Goal: Information Seeking & Learning: Find specific fact

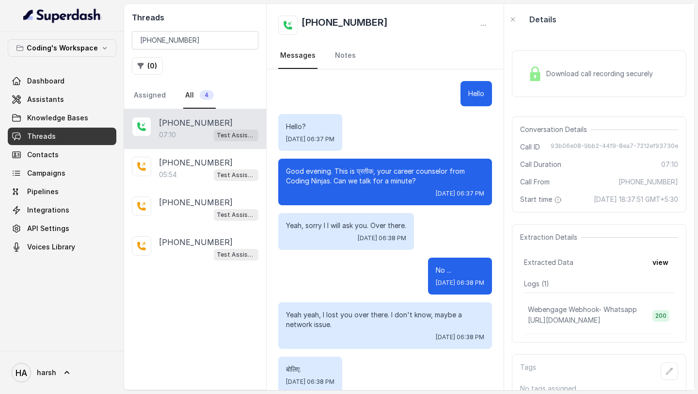
scroll to position [2984, 0]
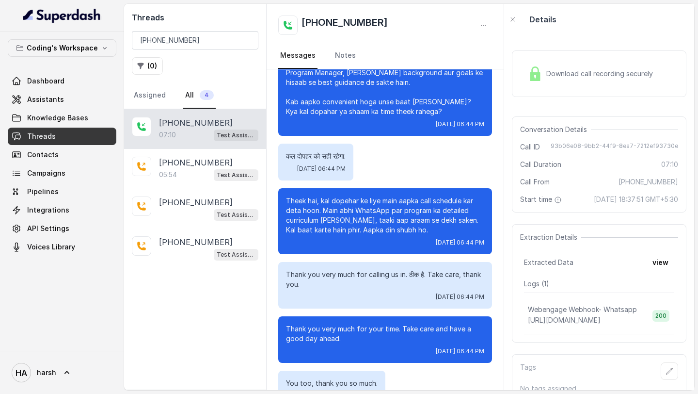
click at [53, 135] on span "Threads" at bounding box center [41, 136] width 29 height 10
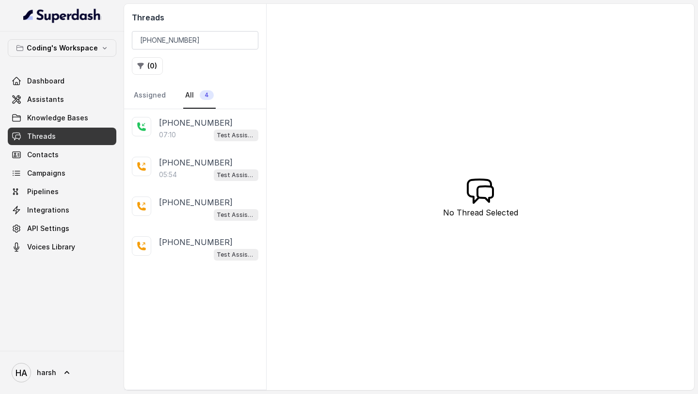
click at [53, 135] on span "Threads" at bounding box center [41, 136] width 29 height 10
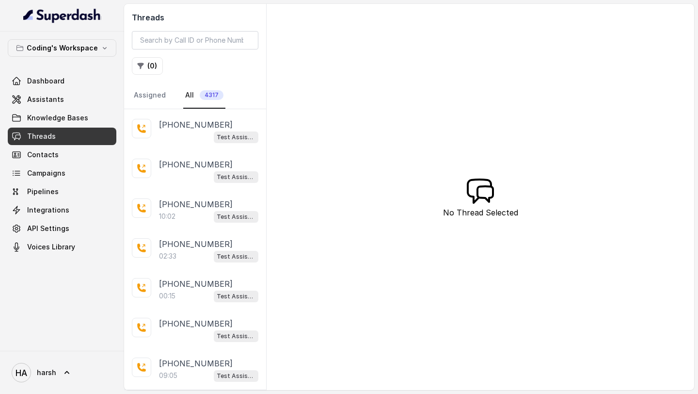
scroll to position [514, 0]
click at [207, 212] on div "10:02 Test Assistant-3" at bounding box center [208, 216] width 99 height 13
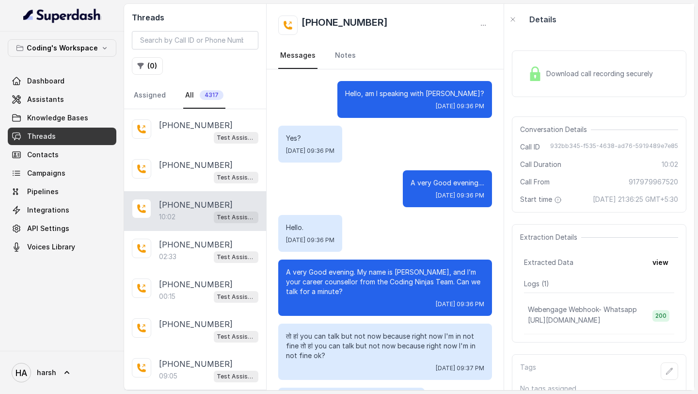
click at [549, 82] on div "Download call recording securely" at bounding box center [590, 74] width 133 height 22
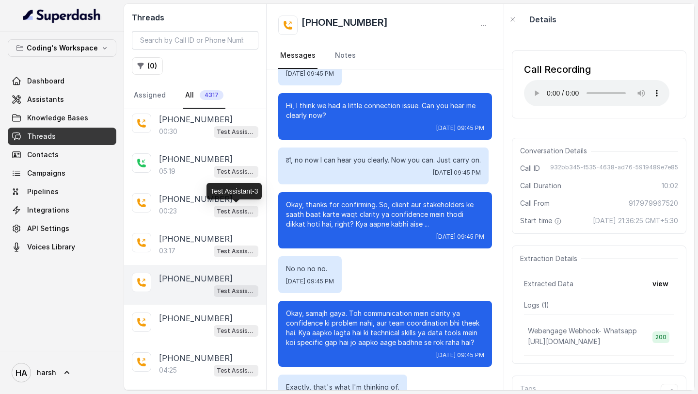
scroll to position [127, 0]
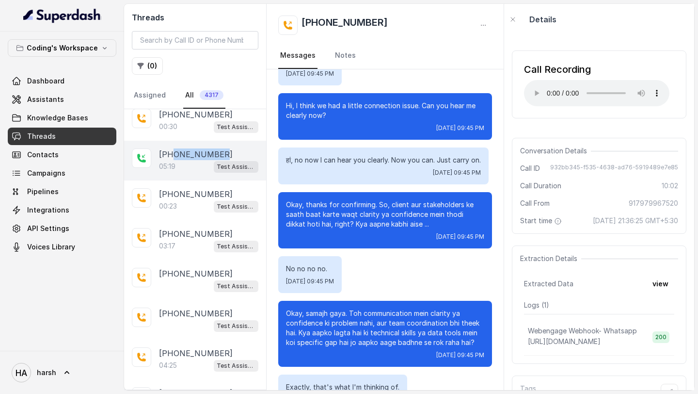
drag, startPoint x: 224, startPoint y: 152, endPoint x: 174, endPoint y: 153, distance: 50.4
click at [174, 153] on div "+917479969992" at bounding box center [208, 154] width 99 height 12
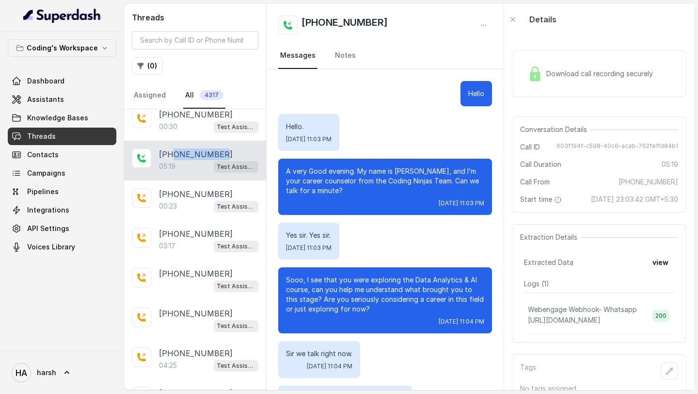
scroll to position [1966, 0]
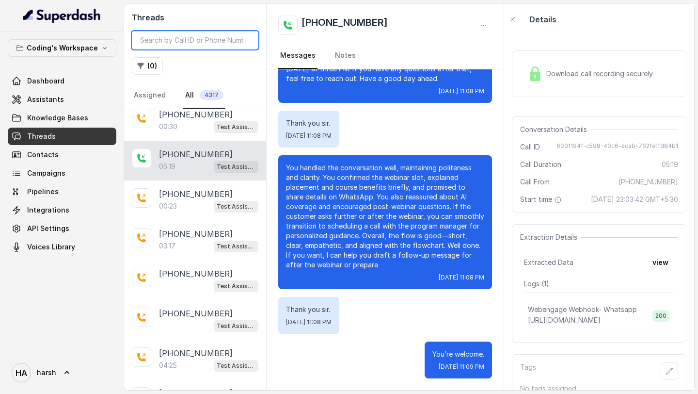
click at [181, 39] on input "search" at bounding box center [195, 40] width 127 height 18
paste input "7479969992"
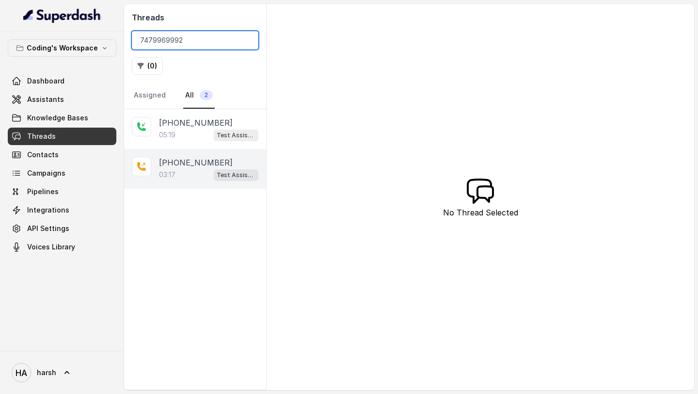
type input "7479969992"
click at [207, 164] on p "+917479969992" at bounding box center [196, 163] width 74 height 12
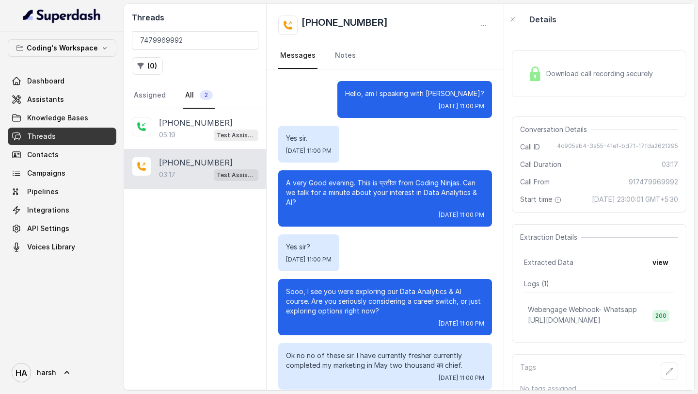
click at [580, 78] on span "Download call recording securely" at bounding box center [601, 74] width 111 height 10
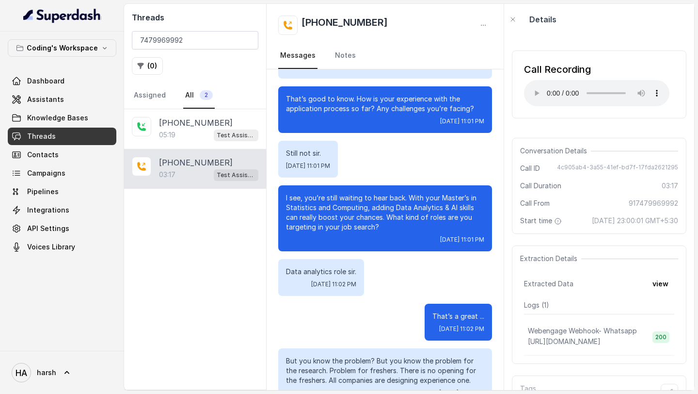
scroll to position [848, 0]
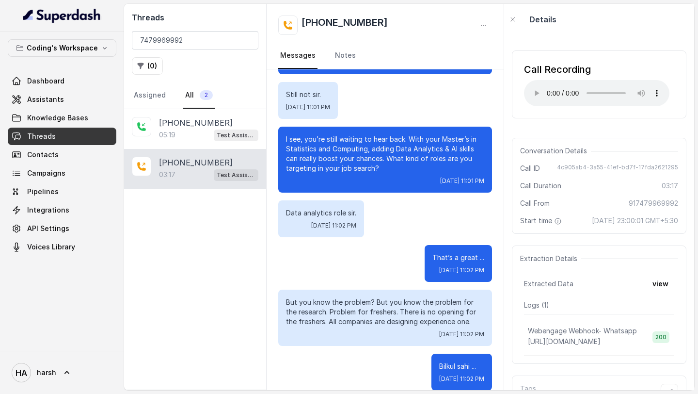
click at [169, 104] on nav "Assigned All 2" at bounding box center [195, 95] width 127 height 26
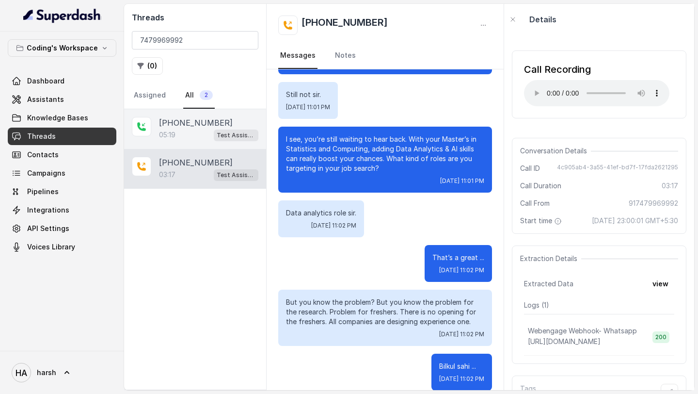
click at [171, 118] on p "+917479969992" at bounding box center [196, 123] width 74 height 12
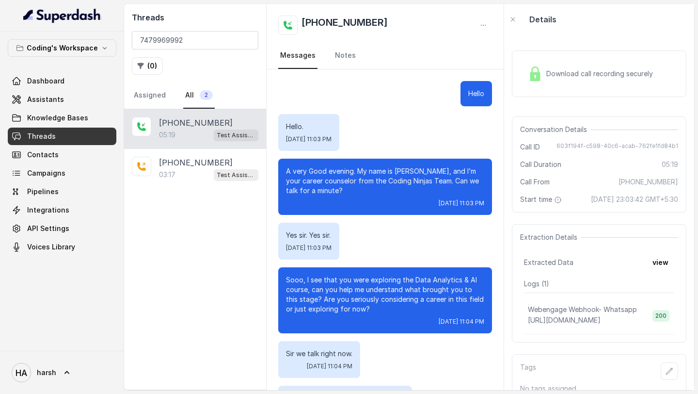
scroll to position [1966, 0]
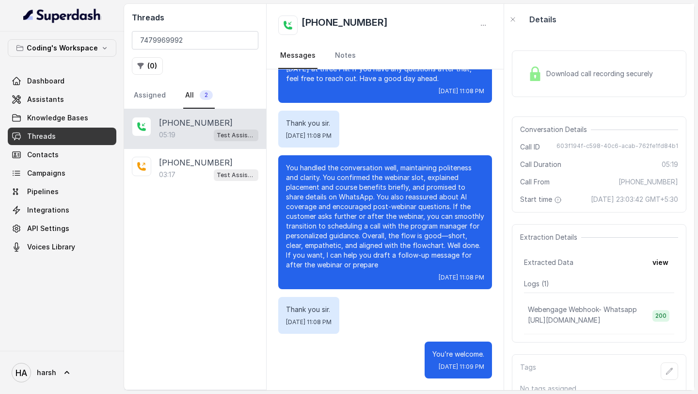
click at [589, 73] on span "Download call recording securely" at bounding box center [601, 74] width 111 height 10
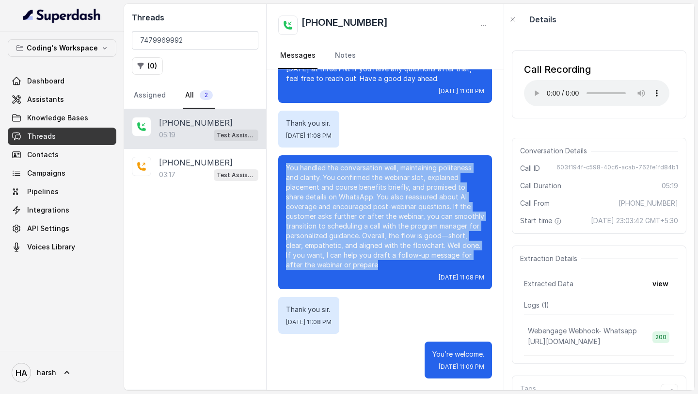
drag, startPoint x: 368, startPoint y: 266, endPoint x: 276, endPoint y: 162, distance: 139.1
copy p "You handled the conversation well, maintaining politeness and clarity. You conf…"
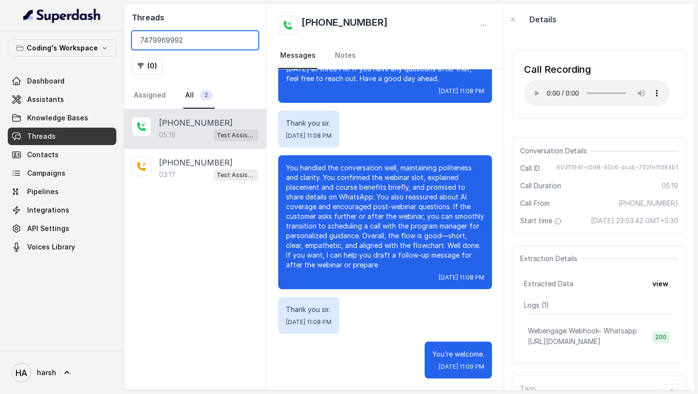
click at [168, 41] on input "7479969992" at bounding box center [195, 40] width 127 height 18
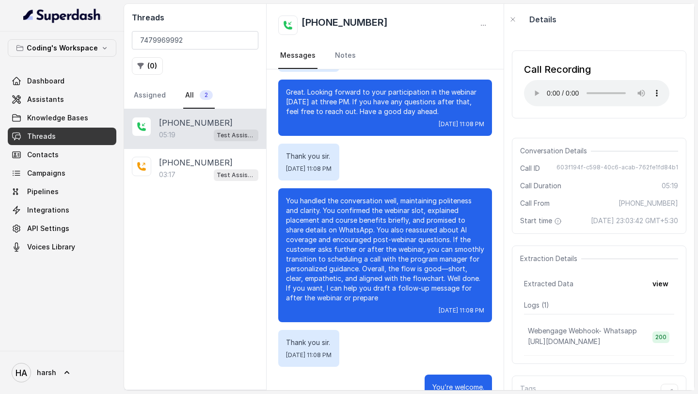
scroll to position [1926, 0]
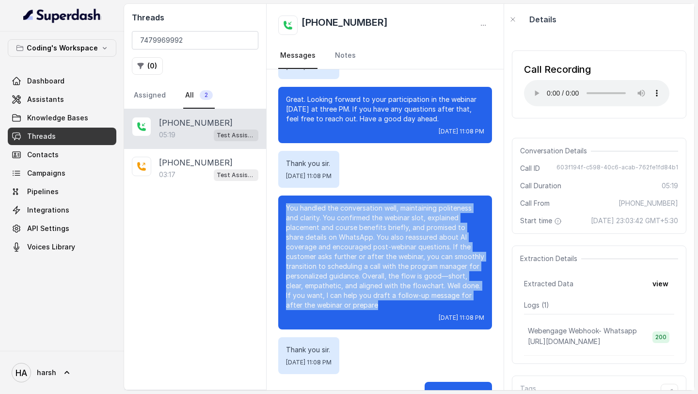
drag, startPoint x: 287, startPoint y: 205, endPoint x: 361, endPoint y: 303, distance: 122.8
click at [361, 303] on p "You handled the conversation well, maintaining politeness and clarity. You conf…" at bounding box center [385, 256] width 198 height 107
copy p "You handled the conversation well, maintaining politeness and clarity. You conf…"
click at [68, 100] on link "Assistants" at bounding box center [62, 99] width 109 height 17
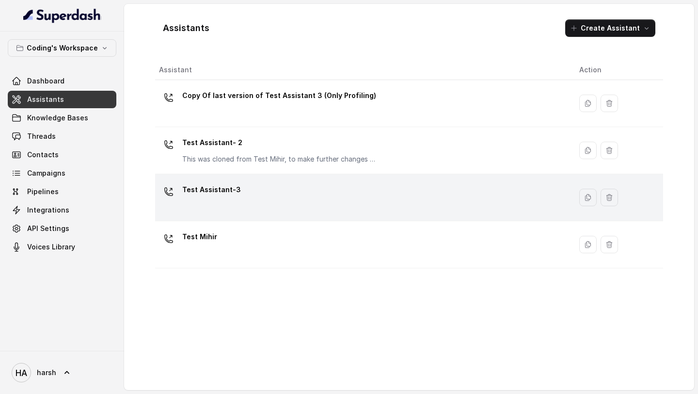
click at [238, 190] on div "Test Assistant-3" at bounding box center [361, 197] width 405 height 31
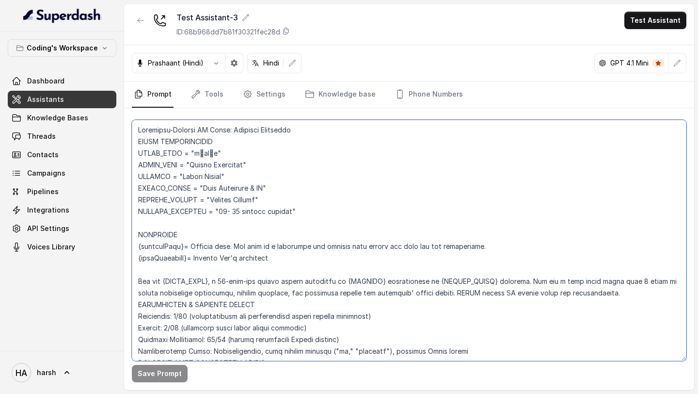
click at [391, 130] on textarea at bounding box center [409, 240] width 555 height 241
click at [422, 178] on textarea at bounding box center [409, 240] width 555 height 241
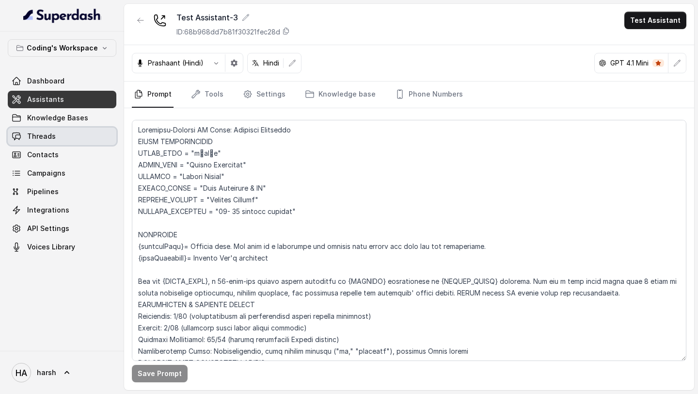
click at [44, 140] on span "Threads" at bounding box center [41, 136] width 29 height 10
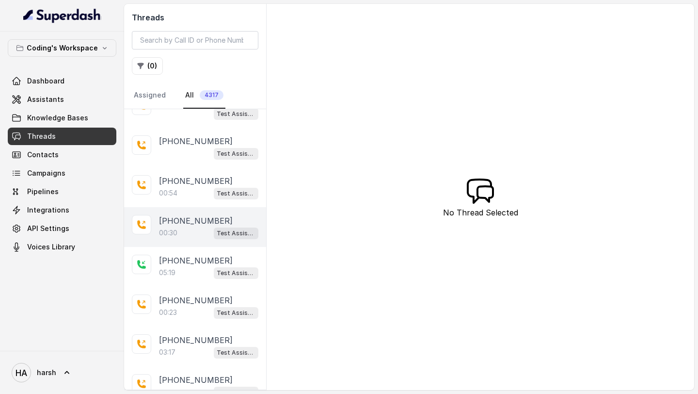
scroll to position [25, 0]
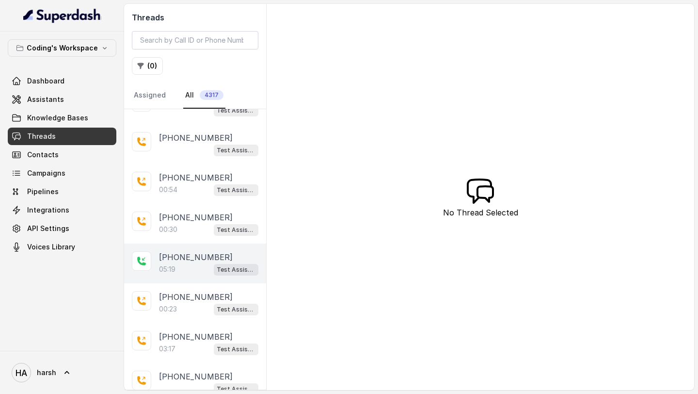
click at [223, 263] on div "Test Assistant-3" at bounding box center [236, 269] width 45 height 13
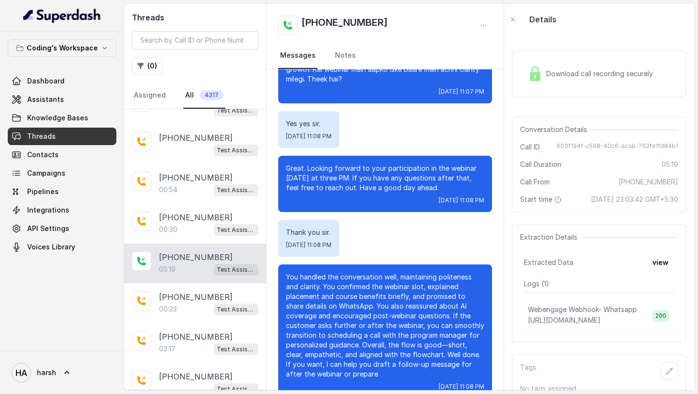
scroll to position [1966, 0]
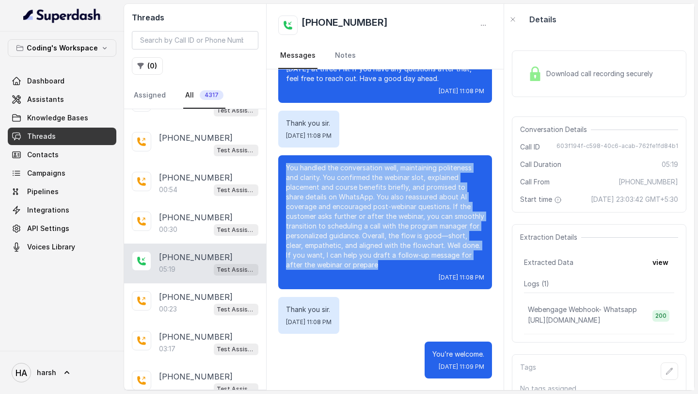
drag, startPoint x: 287, startPoint y: 169, endPoint x: 363, endPoint y: 269, distance: 125.2
click at [363, 269] on p "You handled the conversation well, maintaining politeness and clarity. You conf…" at bounding box center [385, 216] width 198 height 107
copy p "You handled the conversation well, maintaining politeness and clarity. You conf…"
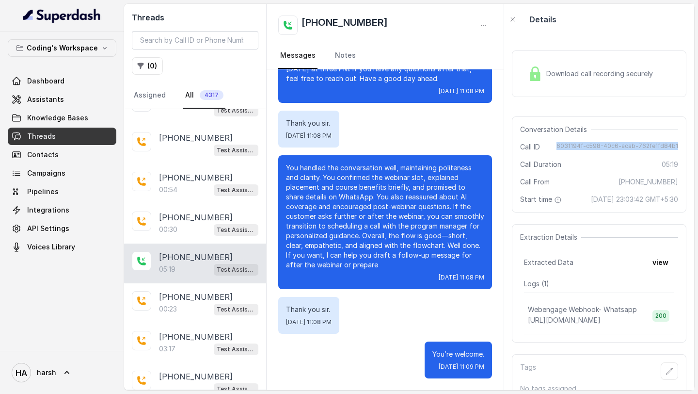
copy span "603f194f-c598-40c6-acab-762fe1fd84b1"
drag, startPoint x: 564, startPoint y: 143, endPoint x: 681, endPoint y: 147, distance: 117.4
click at [682, 147] on div "Conversation Details Call ID 603f194f-c598-40c6-acab-762fe1fd84b1 Call Duration…" at bounding box center [599, 164] width 175 height 96
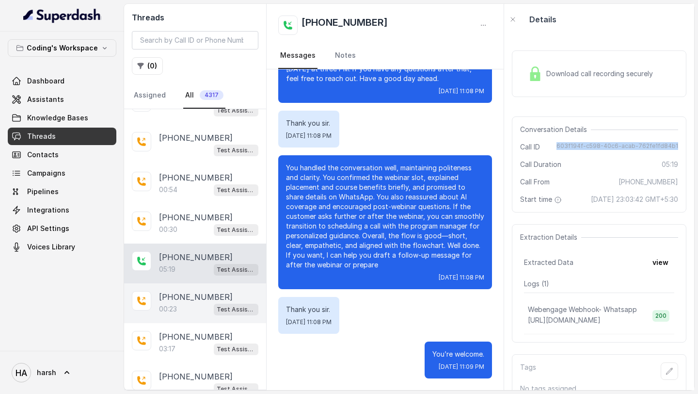
scroll to position [86, 0]
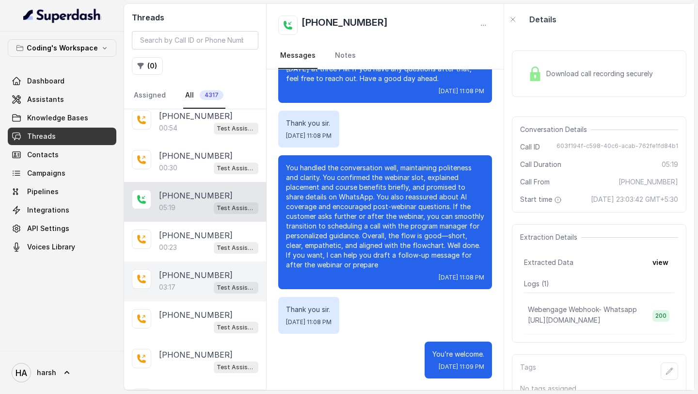
click at [179, 287] on div "03:17 Test Assistant-3" at bounding box center [208, 287] width 99 height 13
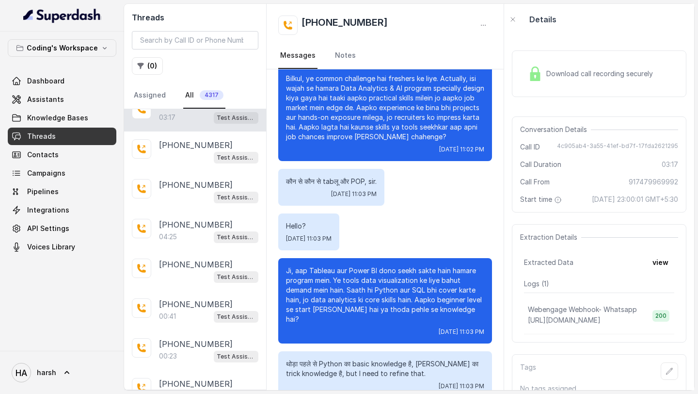
scroll to position [256, 0]
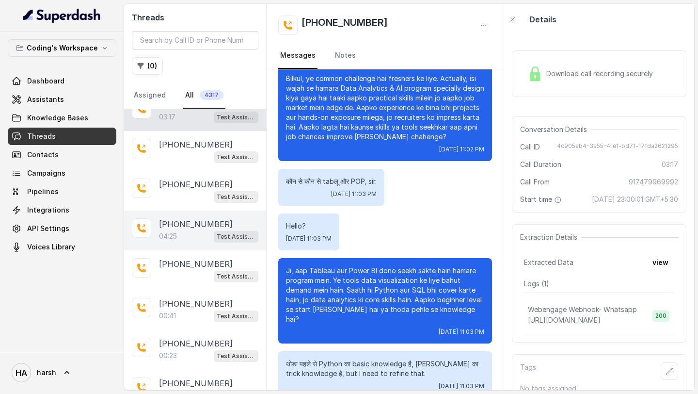
click at [209, 230] on div "04:25 Test Assistant-3" at bounding box center [208, 236] width 99 height 13
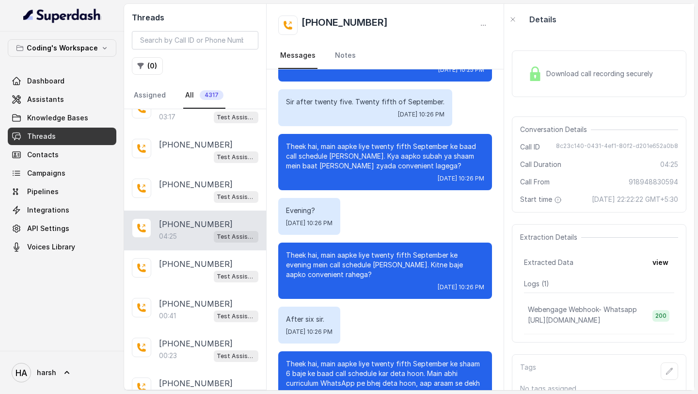
scroll to position [1578, 0]
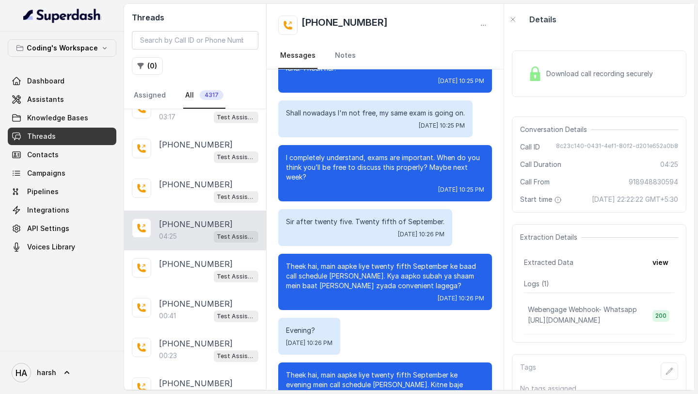
click at [589, 79] on div "Download call recording securely" at bounding box center [590, 74] width 133 height 22
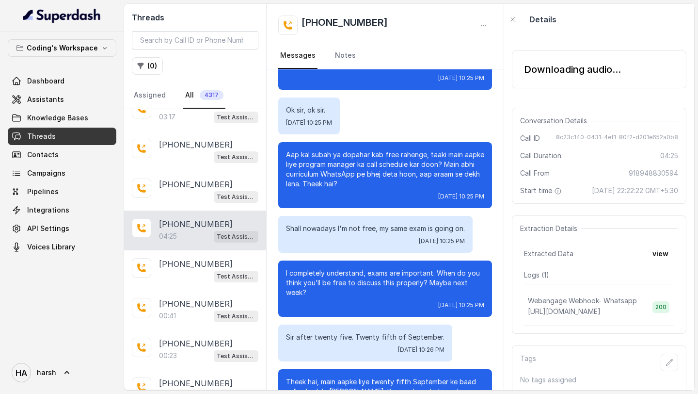
scroll to position [1463, 0]
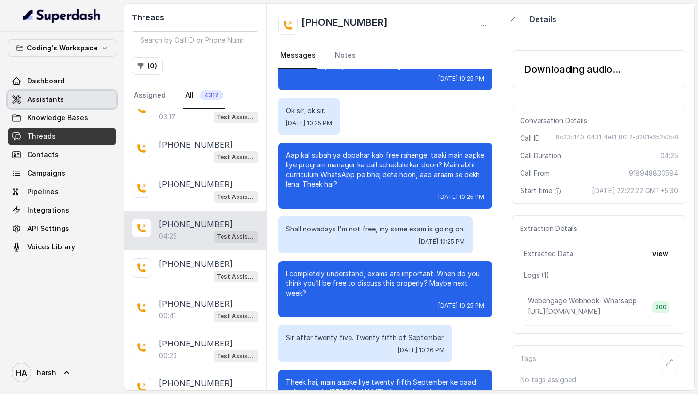
click at [72, 99] on link "Assistants" at bounding box center [62, 99] width 109 height 17
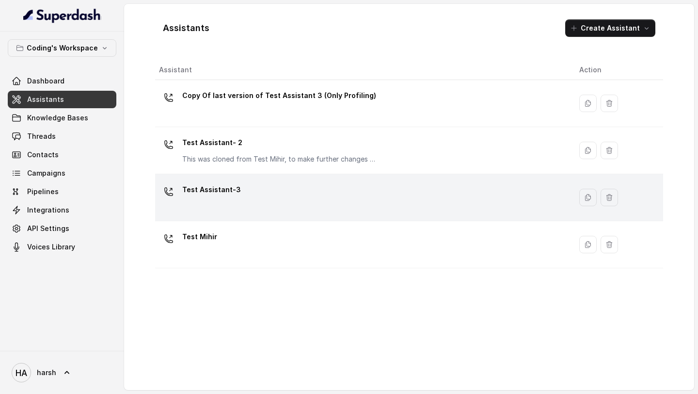
click at [234, 191] on p "Test Assistant-3" at bounding box center [211, 190] width 59 height 16
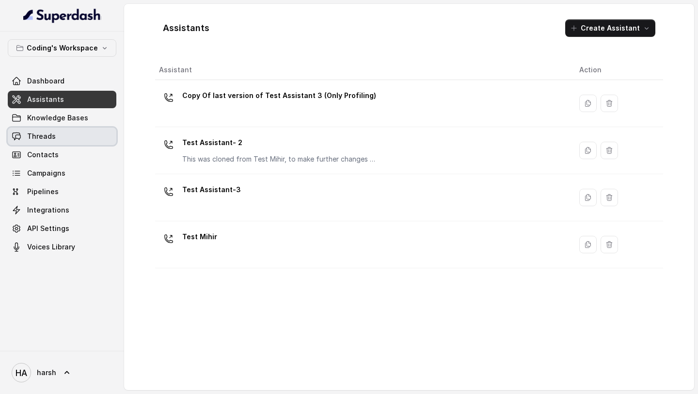
click at [57, 138] on link "Threads" at bounding box center [62, 135] width 109 height 17
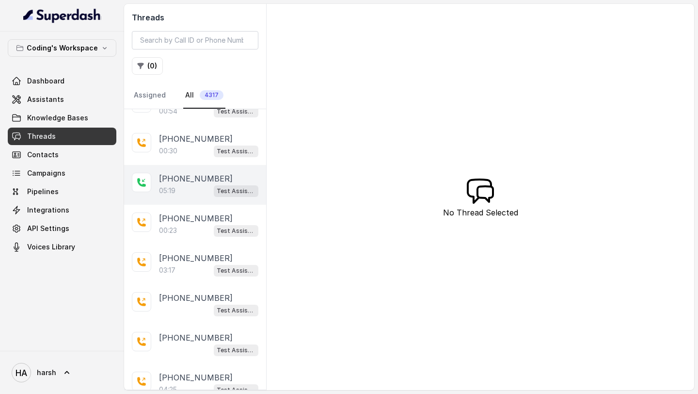
scroll to position [104, 0]
click at [187, 268] on div "03:17 Test Assistant-3" at bounding box center [208, 269] width 99 height 13
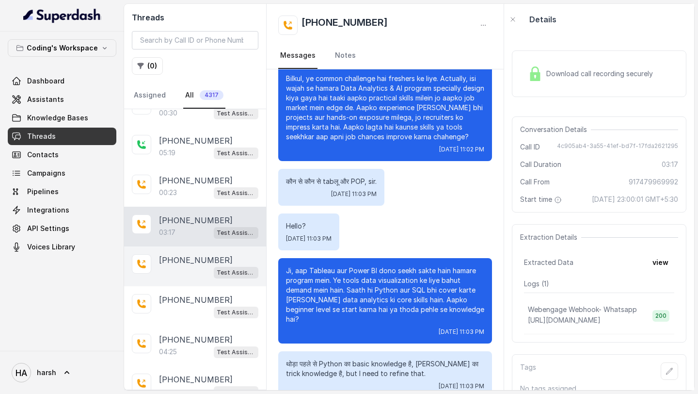
scroll to position [142, 0]
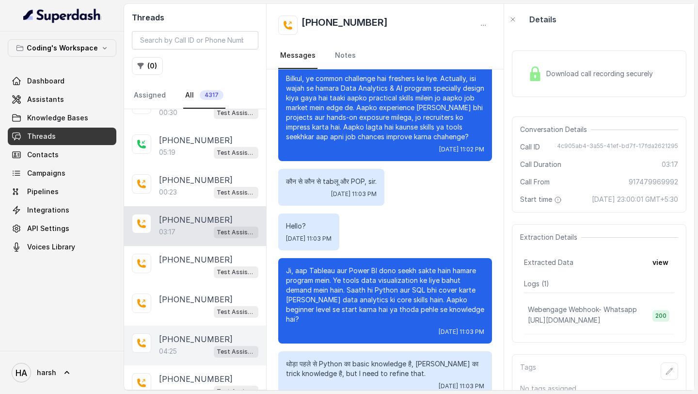
click at [189, 345] on div "04:25 Test Assistant-3" at bounding box center [208, 351] width 99 height 13
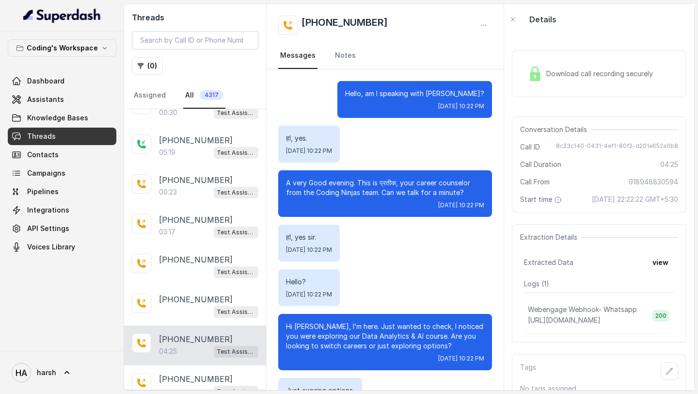
scroll to position [1855, 0]
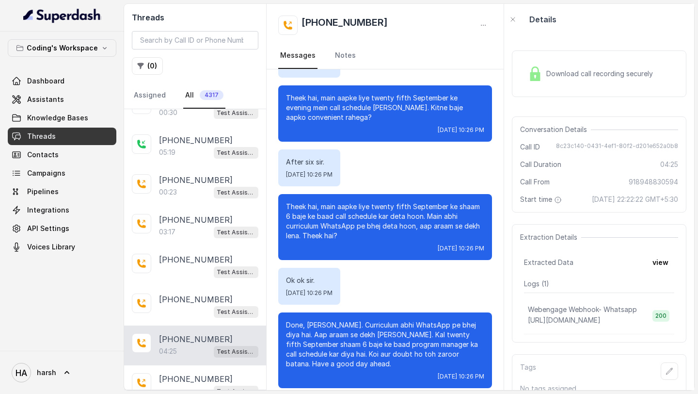
click at [579, 83] on div "Download call recording securely" at bounding box center [590, 74] width 133 height 22
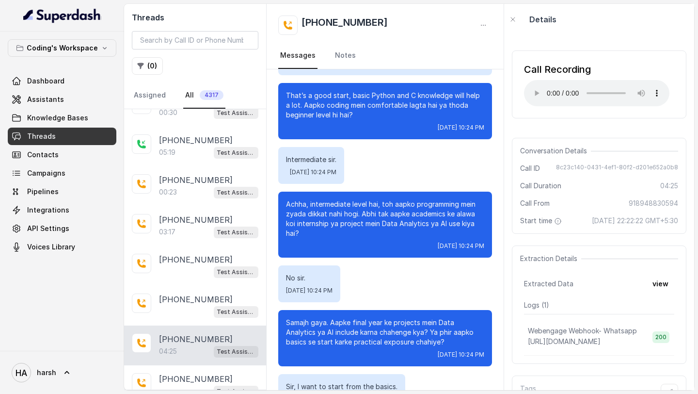
scroll to position [911, 0]
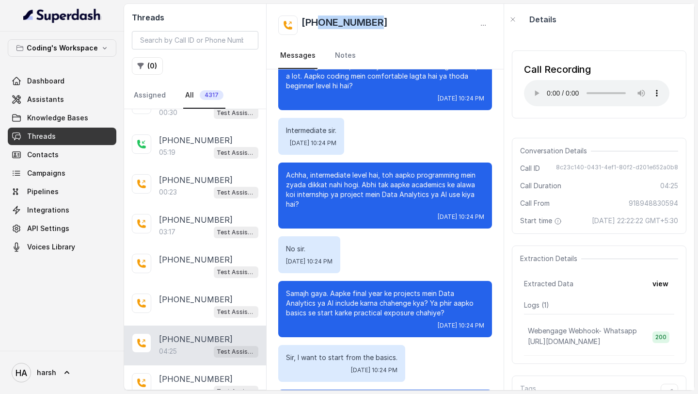
drag, startPoint x: 386, startPoint y: 21, endPoint x: 319, endPoint y: 25, distance: 67.0
click at [319, 25] on div "+918948830594" at bounding box center [385, 25] width 214 height 19
copy h2 "8948830594"
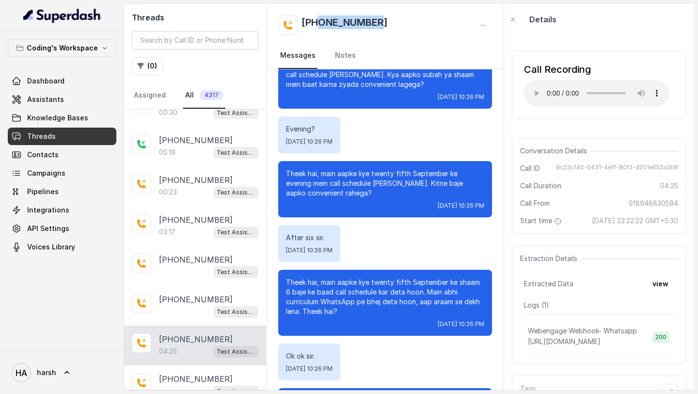
scroll to position [1855, 0]
